Goal: Information Seeking & Learning: Compare options

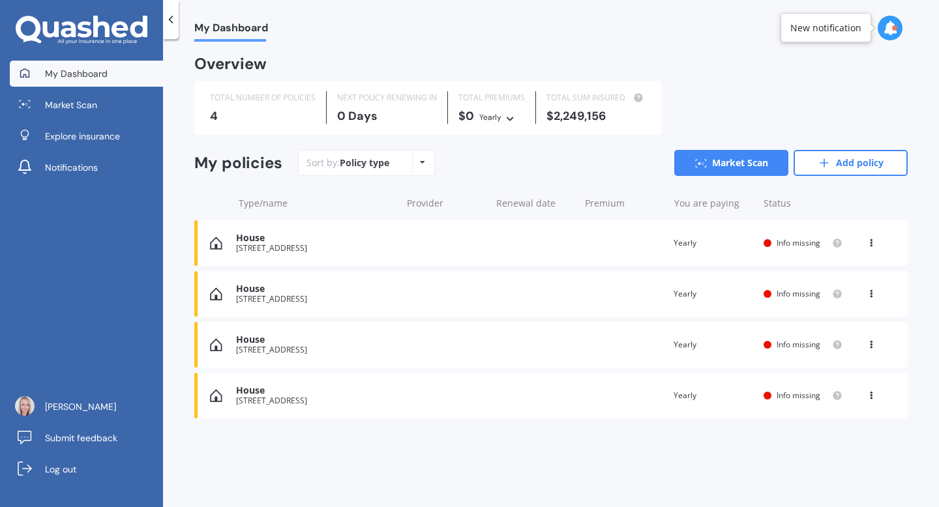
click at [379, 236] on div "House" at bounding box center [315, 238] width 158 height 11
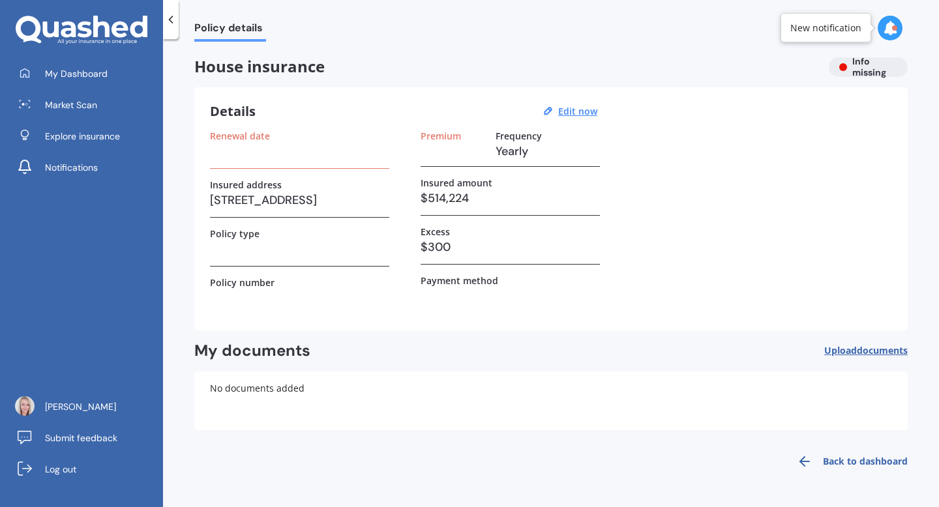
click at [173, 25] on icon at bounding box center [170, 19] width 13 height 13
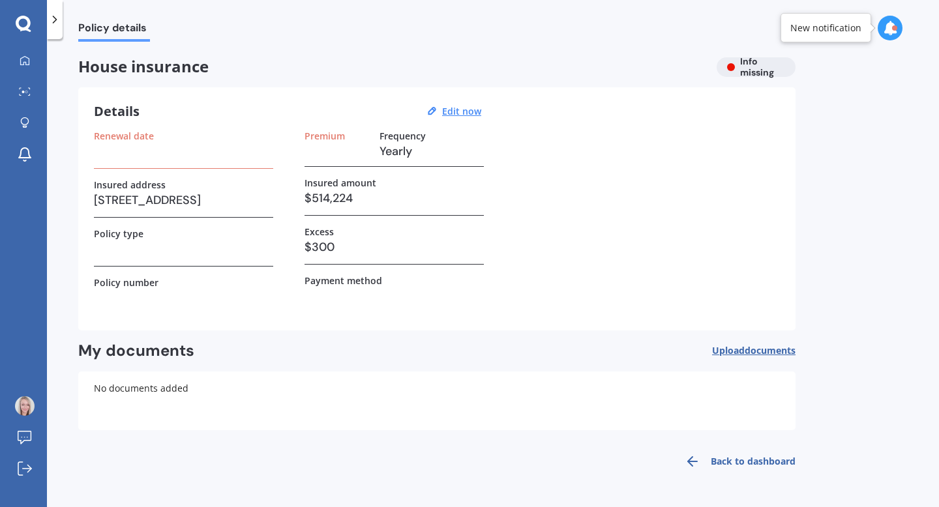
click at [54, 23] on icon at bounding box center [54, 19] width 13 height 13
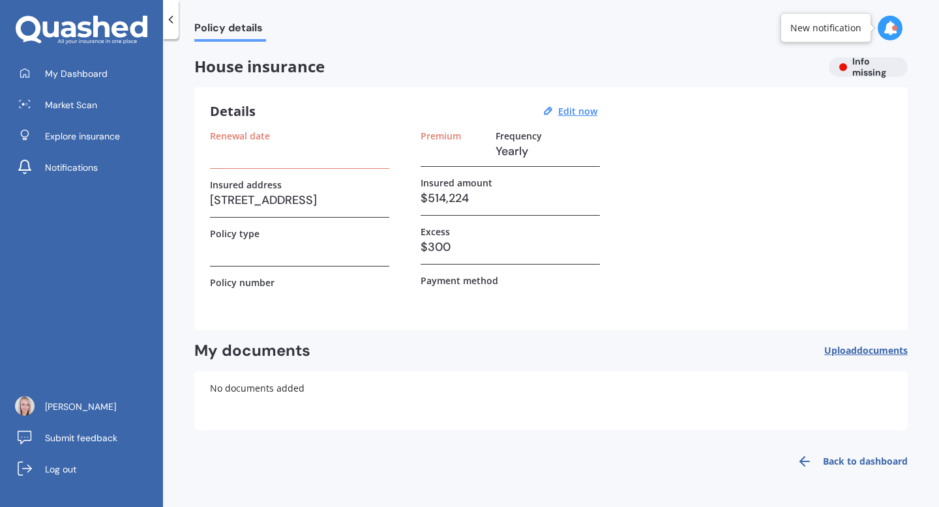
click at [171, 16] on icon at bounding box center [170, 19] width 13 height 13
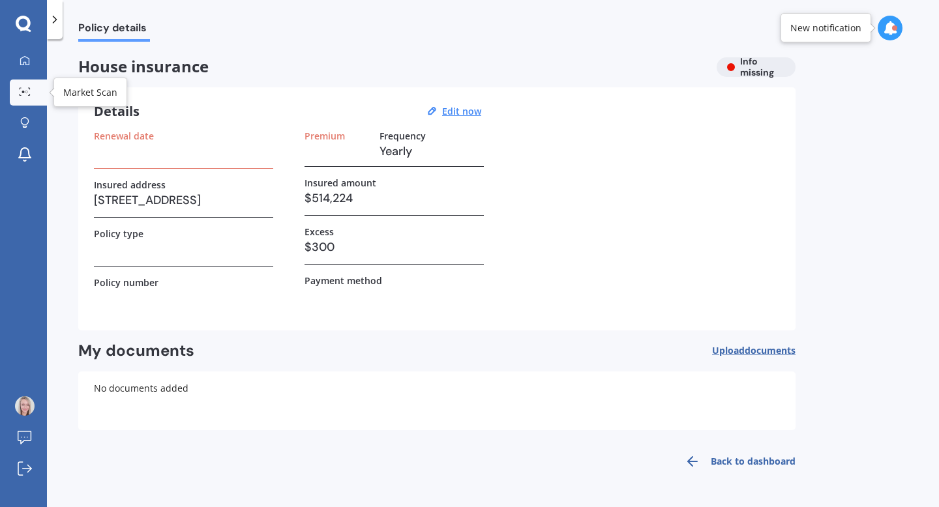
click at [26, 91] on circle at bounding box center [26, 92] width 3 height 3
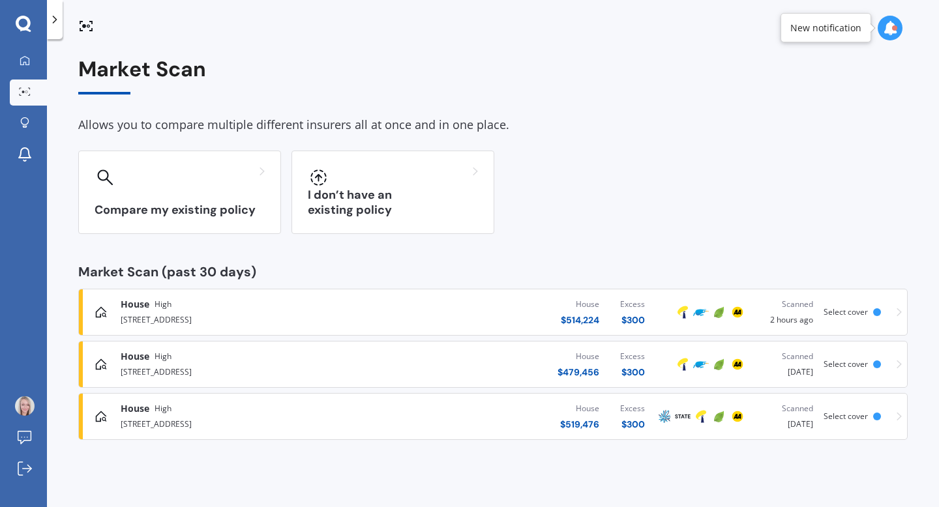
click at [173, 314] on div "[STREET_ADDRESS]" at bounding box center [248, 319] width 254 height 16
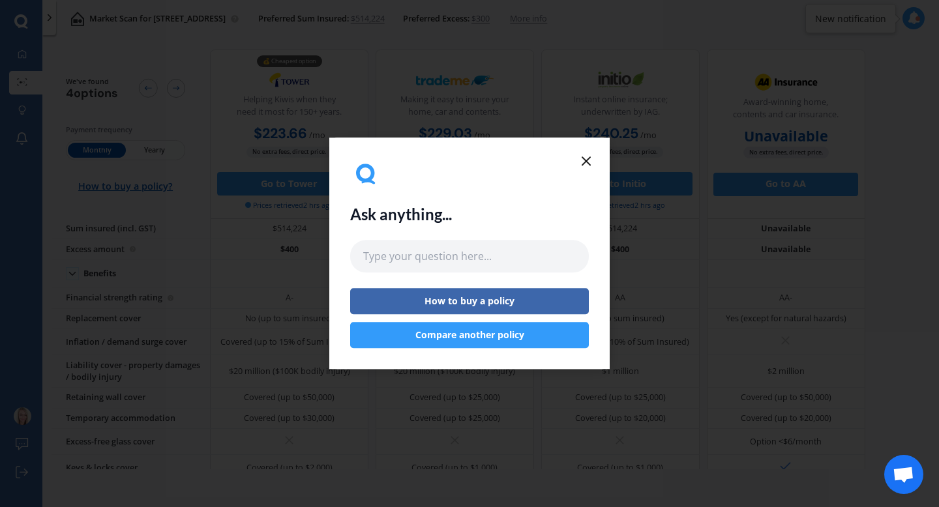
click at [587, 159] on line at bounding box center [586, 161] width 8 height 8
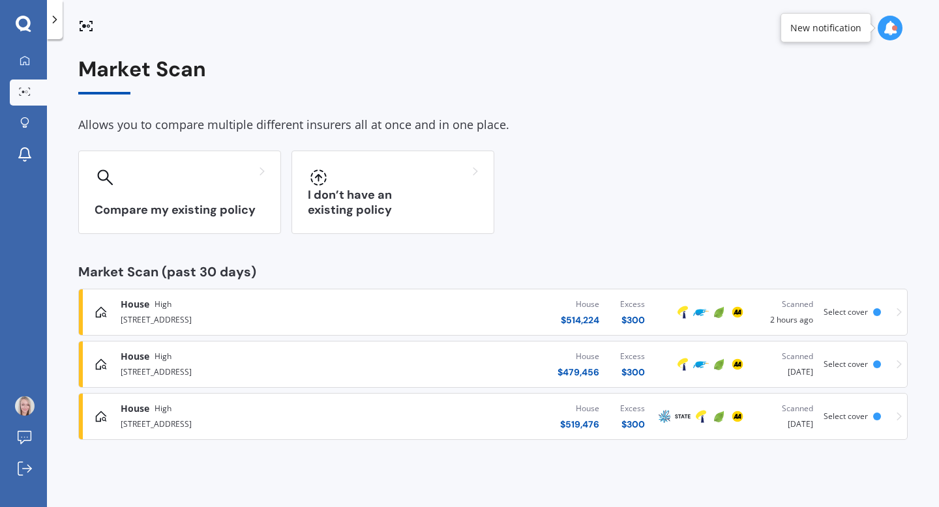
click at [587, 158] on div "Compare my existing policy I don’t have an existing policy" at bounding box center [492, 192] width 829 height 83
click at [191, 366] on div "[STREET_ADDRESS]" at bounding box center [248, 371] width 254 height 16
